Goal: Task Accomplishment & Management: Manage account settings

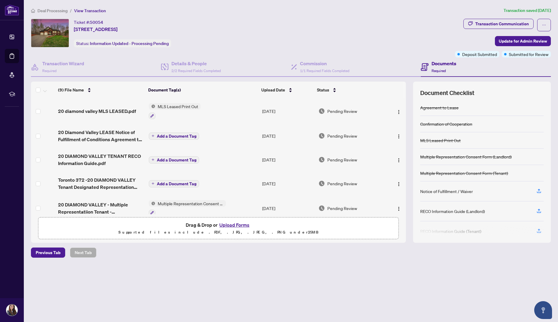
scroll to position [107, 0]
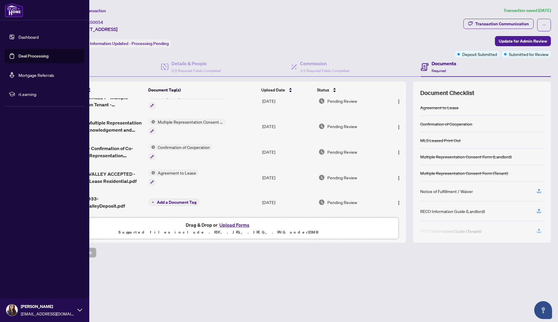
click at [18, 39] on link "Dashboard" at bounding box center [28, 36] width 20 height 5
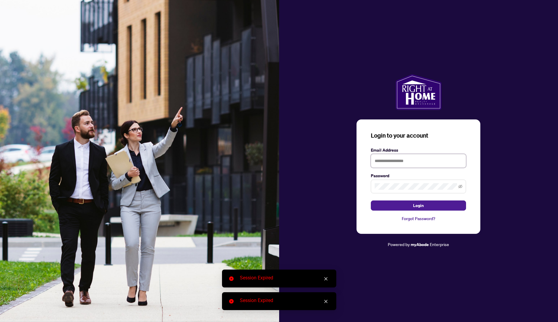
type input "**********"
click at [420, 206] on span "Login" at bounding box center [418, 206] width 11 height 10
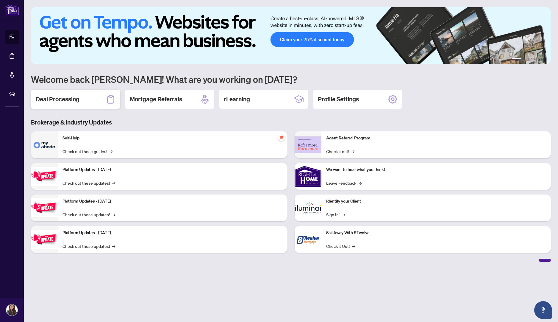
click at [84, 101] on div "Deal Processing" at bounding box center [75, 99] width 89 height 19
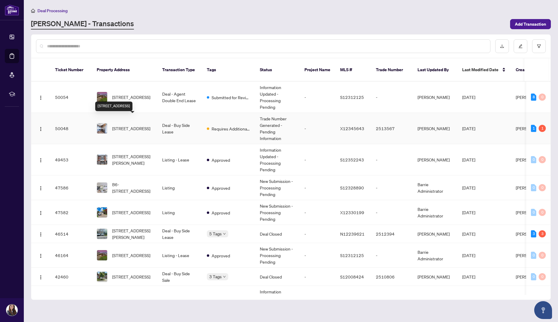
click at [125, 125] on span "[STREET_ADDRESS]" at bounding box center [131, 128] width 38 height 7
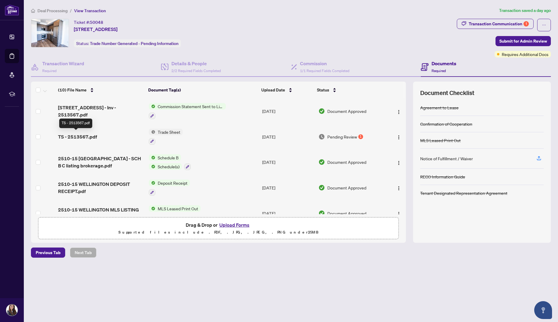
click at [86, 135] on span "TS - 2513567.pdf" at bounding box center [77, 136] width 39 height 7
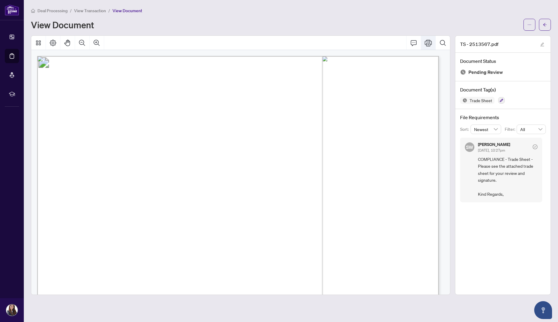
click at [429, 44] on icon "Print" at bounding box center [428, 43] width 7 height 7
click at [414, 41] on icon "Comment" at bounding box center [413, 42] width 7 height 7
click at [530, 24] on icon "ellipsis" at bounding box center [530, 25] width 4 height 4
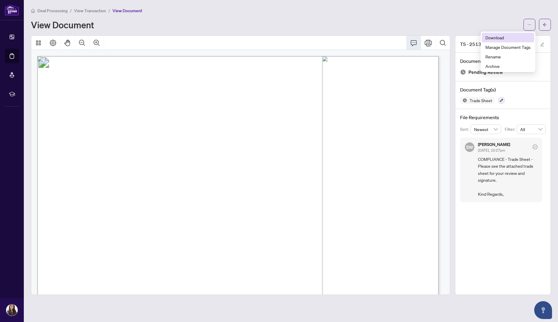
click at [497, 39] on span "Download" at bounding box center [508, 37] width 45 height 7
click at [548, 20] on button "button" at bounding box center [545, 25] width 12 height 12
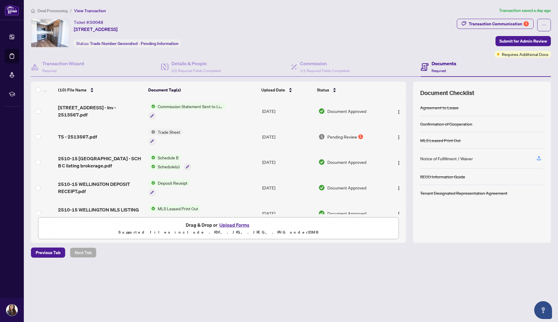
click at [234, 226] on button "Upload Forms" at bounding box center [235, 225] width 34 height 8
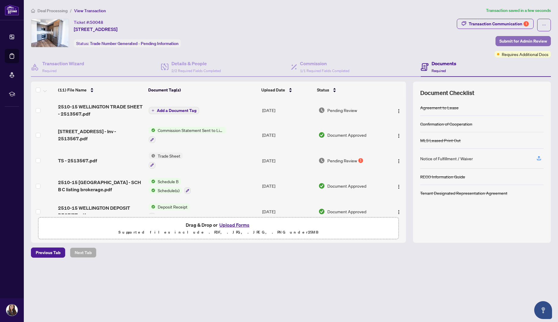
click at [518, 41] on span "Submit for Admin Review" at bounding box center [524, 41] width 48 height 10
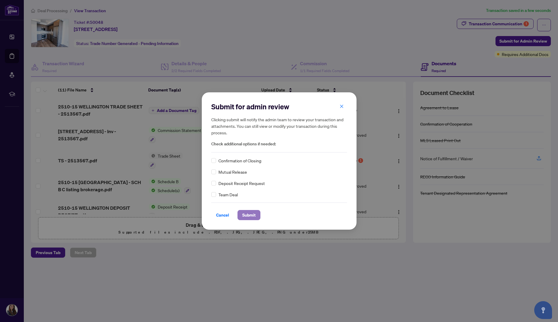
click at [244, 216] on span "Submit" at bounding box center [248, 215] width 13 height 10
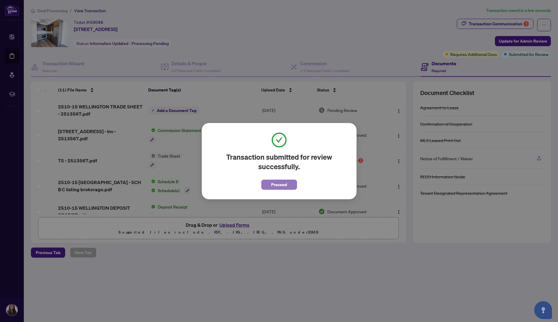
click at [279, 186] on span "Proceed" at bounding box center [279, 185] width 16 height 10
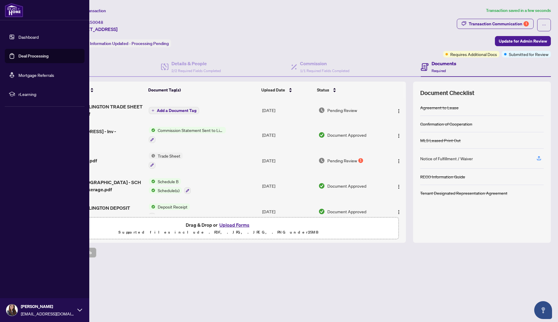
click at [18, 35] on link "Dashboard" at bounding box center [28, 36] width 20 height 5
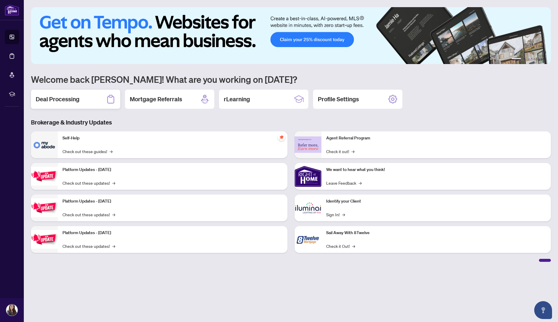
click at [95, 99] on div "Deal Processing" at bounding box center [75, 99] width 89 height 19
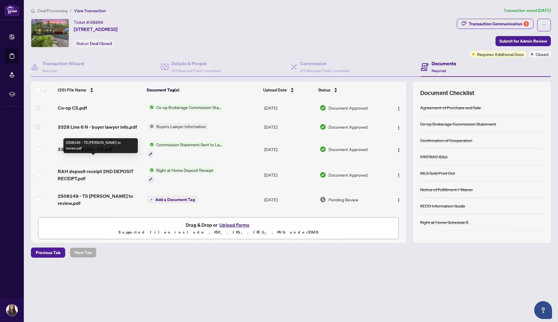
click at [115, 192] on span "2508149 - TS [PERSON_NAME] to review.pdf" at bounding box center [100, 199] width 85 height 14
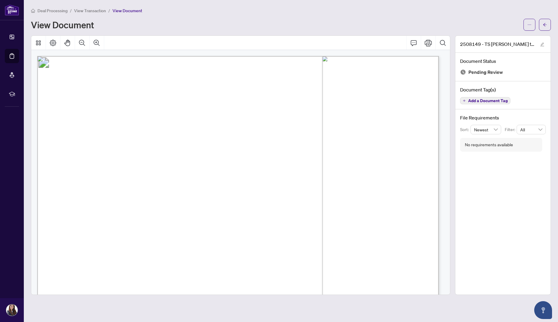
click at [533, 22] on button "button" at bounding box center [530, 25] width 12 height 12
click at [505, 33] on li "Download" at bounding box center [508, 38] width 52 height 10
click at [545, 23] on icon "arrow-left" at bounding box center [546, 24] width 4 height 3
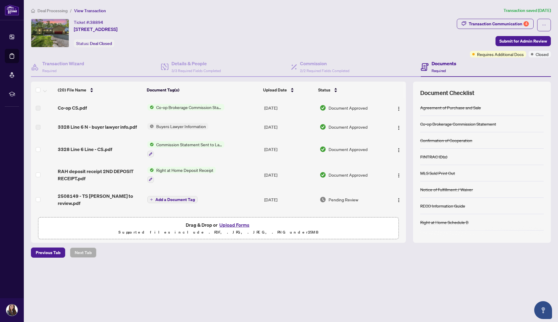
click at [230, 222] on button "Upload Forms" at bounding box center [235, 225] width 34 height 8
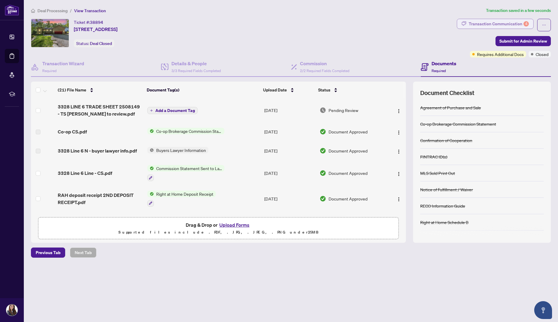
click at [490, 25] on div "Transaction Communication 4" at bounding box center [499, 24] width 60 height 10
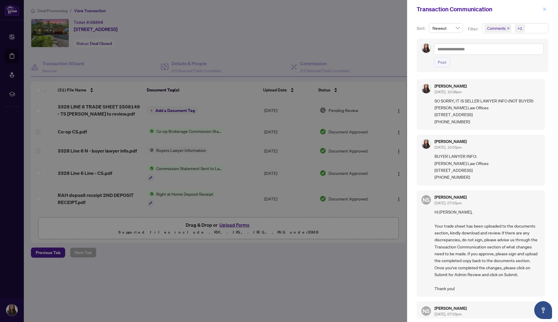
click at [545, 10] on icon "close" at bounding box center [545, 9] width 4 height 4
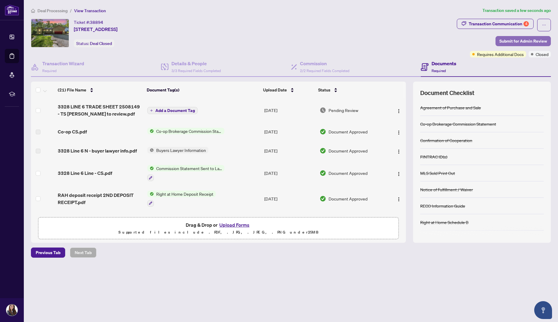
click at [516, 40] on span "Submit for Admin Review" at bounding box center [524, 41] width 48 height 10
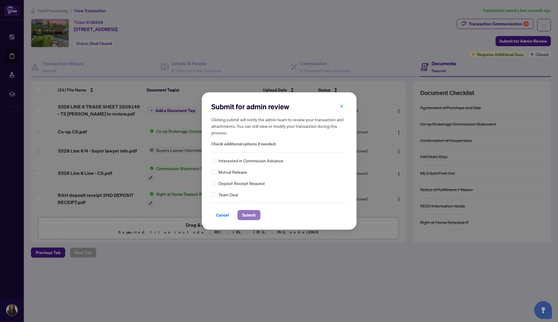
click at [245, 215] on span "Submit" at bounding box center [248, 215] width 13 height 10
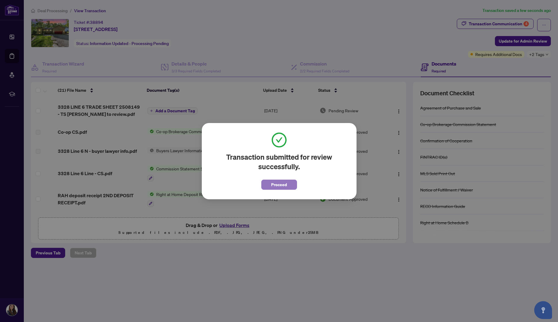
click at [281, 183] on span "Proceed" at bounding box center [279, 185] width 16 height 10
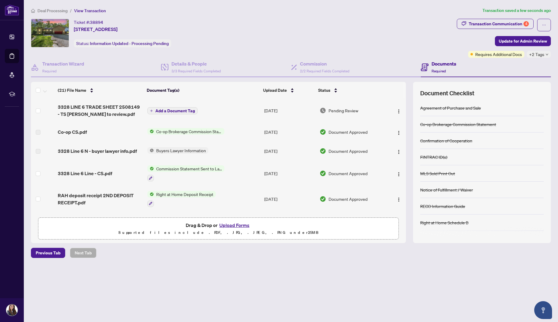
click at [361, 33] on div "Ticket #: 38894 3328 Line 6 Line, [GEOGRAPHIC_DATA], [GEOGRAPHIC_DATA] Status: …" at bounding box center [243, 33] width 424 height 29
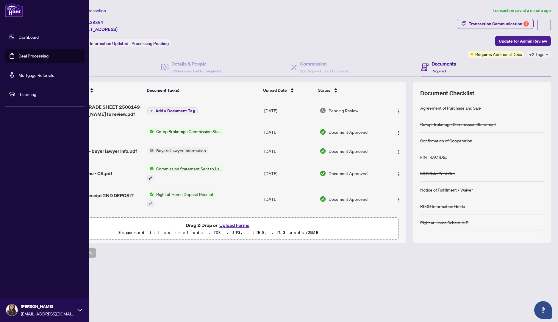
click at [18, 38] on link "Dashboard" at bounding box center [28, 36] width 20 height 5
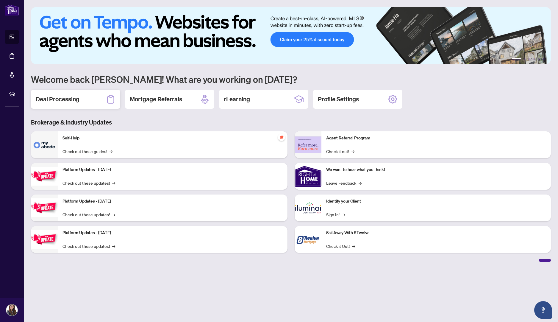
click at [89, 95] on div "Deal Processing" at bounding box center [75, 99] width 89 height 19
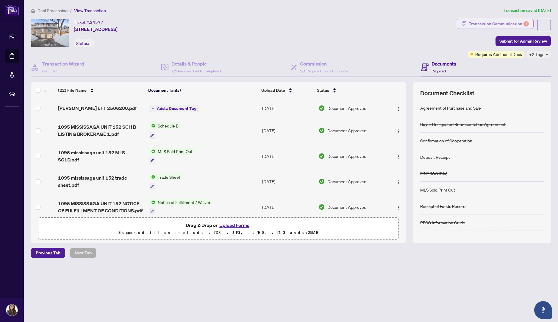
click at [515, 23] on div "Transaction Communication 1" at bounding box center [499, 24] width 60 height 10
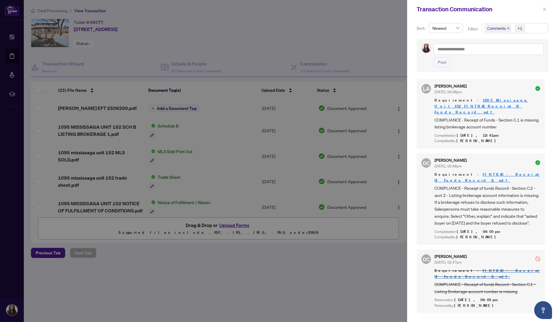
click at [545, 10] on icon "close" at bounding box center [545, 9] width 4 height 4
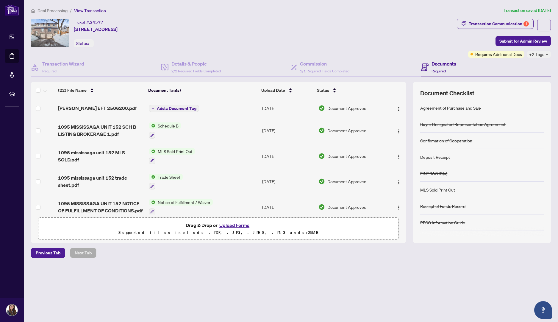
click at [404, 93] on div "(22) File Name Document Tag(s) Upload Date Status [PERSON_NAME] EFT 2506200.pdf…" at bounding box center [291, 162] width 520 height 161
click at [393, 66] on div "Commission 1/1 Required Fields Completed" at bounding box center [356, 67] width 130 height 19
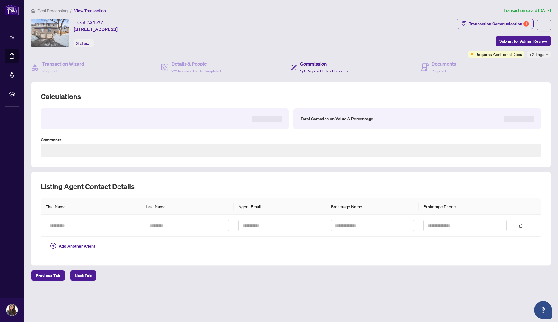
type textarea "**********"
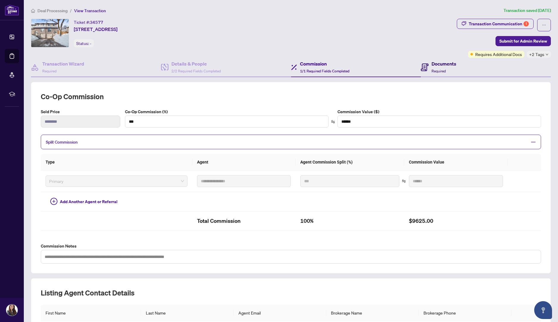
click at [437, 65] on h4 "Documents" at bounding box center [444, 63] width 25 height 7
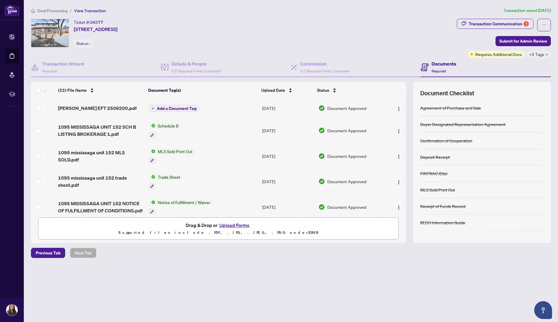
click at [547, 55] on icon "down" at bounding box center [547, 54] width 3 height 3
click at [508, 57] on span "Closed" at bounding box center [508, 57] width 13 height 7
click at [455, 35] on div "Ticket #: 34577 [STREET_ADDRESS] Status: -" at bounding box center [243, 33] width 424 height 29
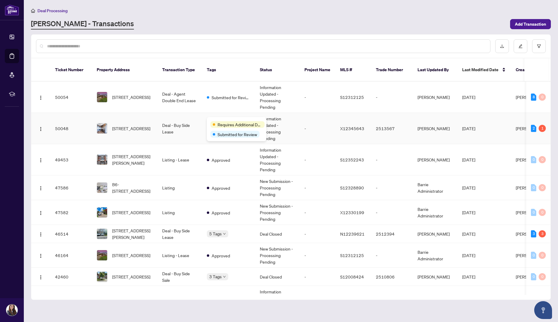
click at [224, 119] on div "Requires Additional Docs Submitted for Review" at bounding box center [237, 129] width 60 height 24
click at [532, 125] on div "2" at bounding box center [533, 128] width 5 height 7
click at [531, 110] on div "Documents to be validated: 2" at bounding box center [532, 110] width 51 height 10
click at [63, 121] on td "50048" at bounding box center [71, 128] width 42 height 31
